Goal: Find specific page/section: Find specific page/section

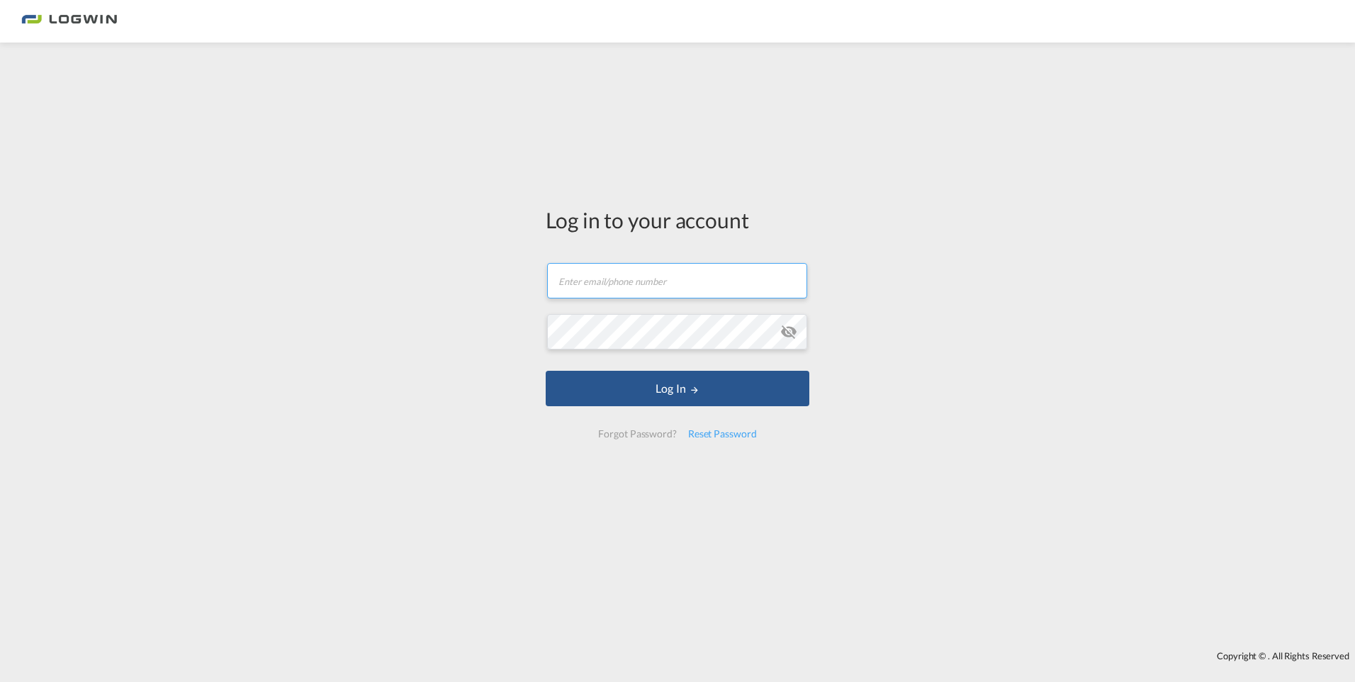
click at [616, 282] on input "text" at bounding box center [677, 280] width 260 height 35
type input "[EMAIL_ADDRESS][DOMAIN_NAME]"
click at [546, 371] on button "Log In" at bounding box center [678, 388] width 264 height 35
